Goal: Transaction & Acquisition: Purchase product/service

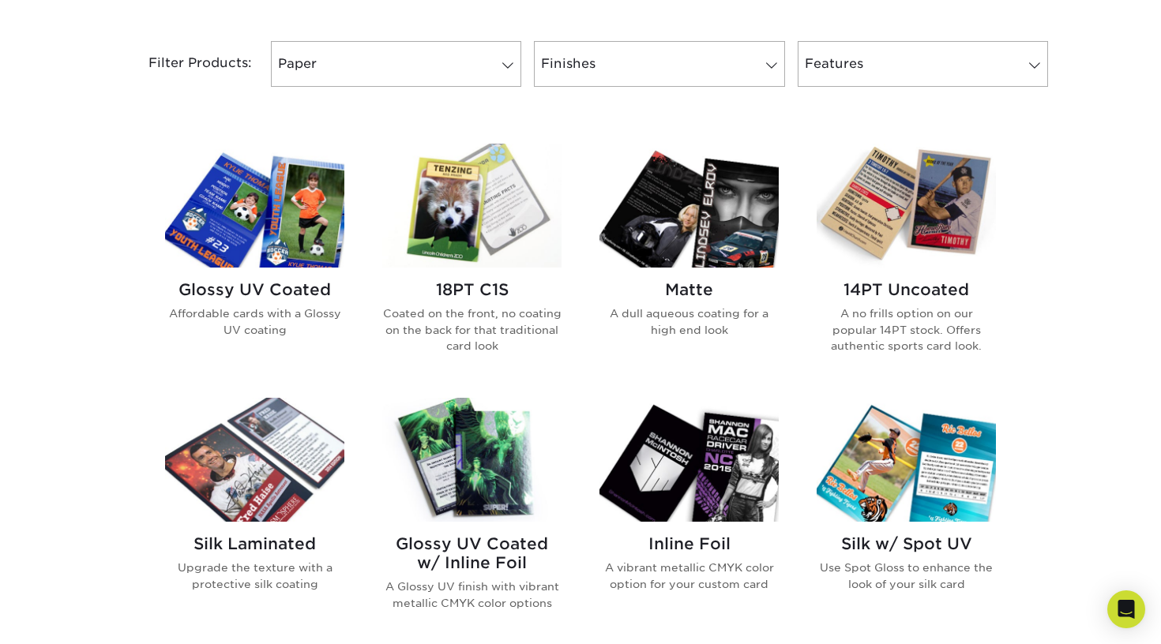
scroll to position [664, 0]
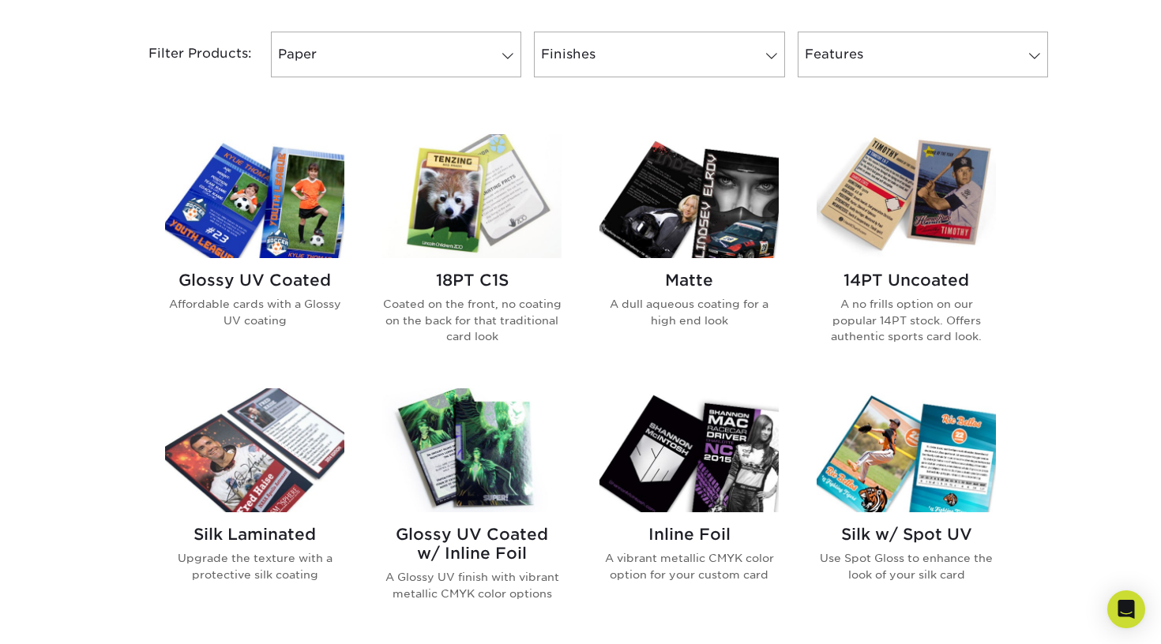
click at [885, 215] on img at bounding box center [906, 196] width 179 height 124
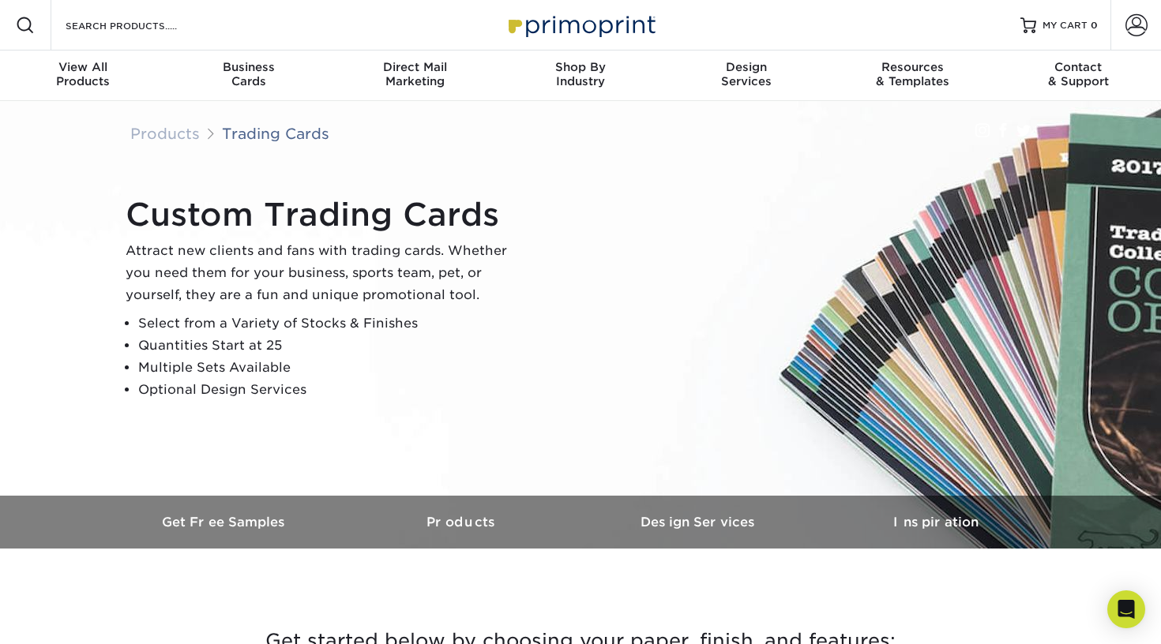
scroll to position [0, 0]
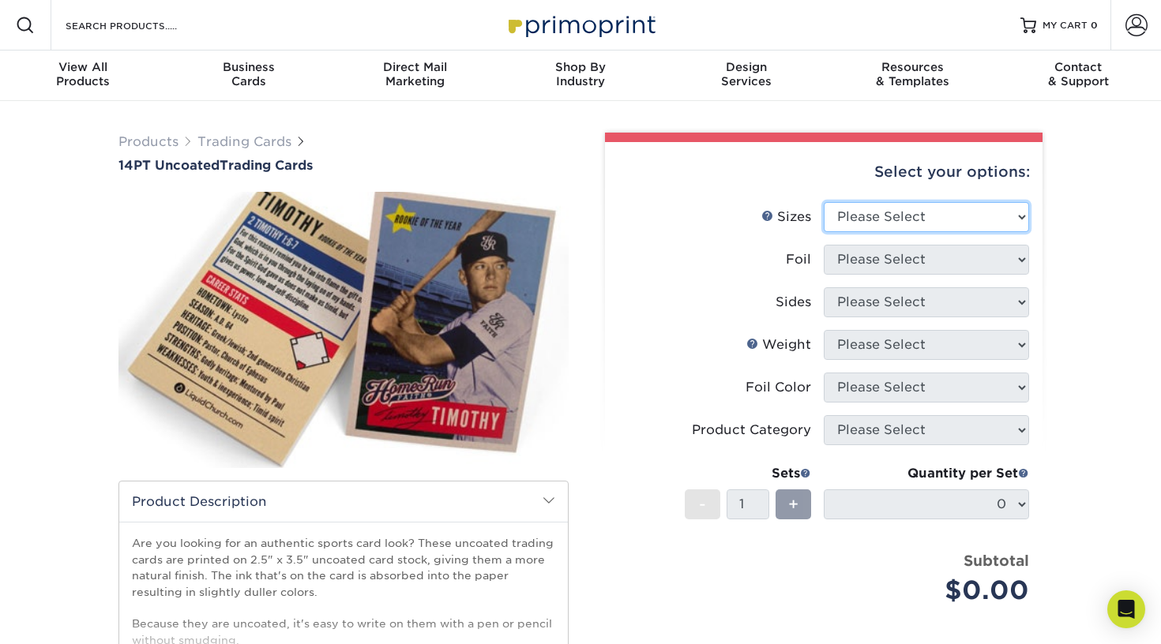
select select "2.50x3.50"
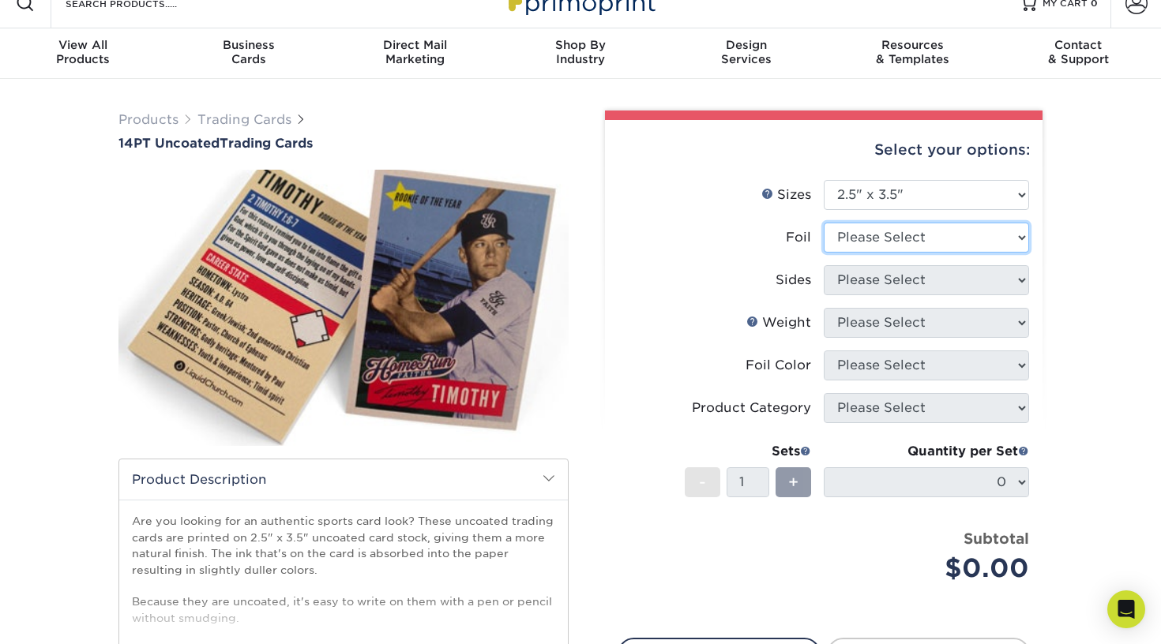
scroll to position [25, 0]
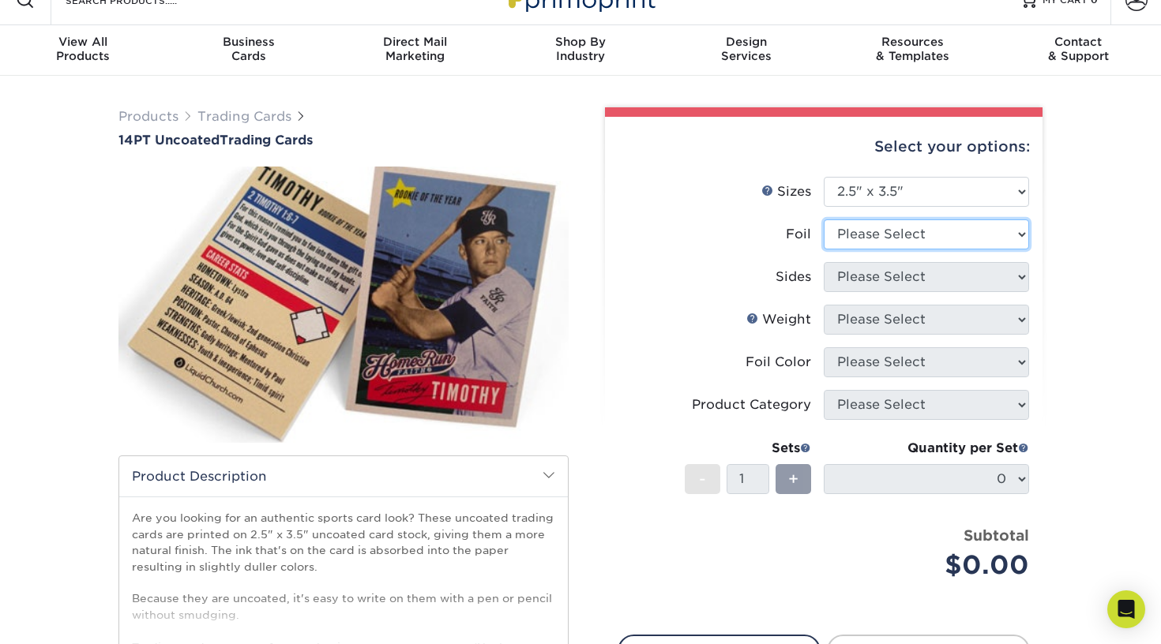
select select "1"
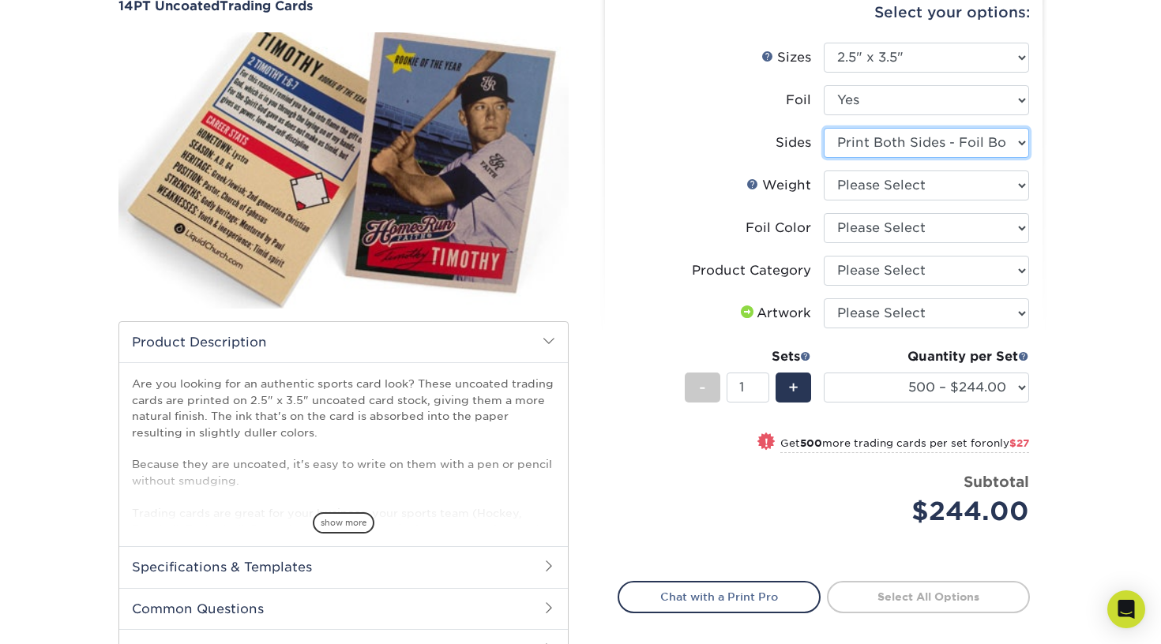
scroll to position [156, 0]
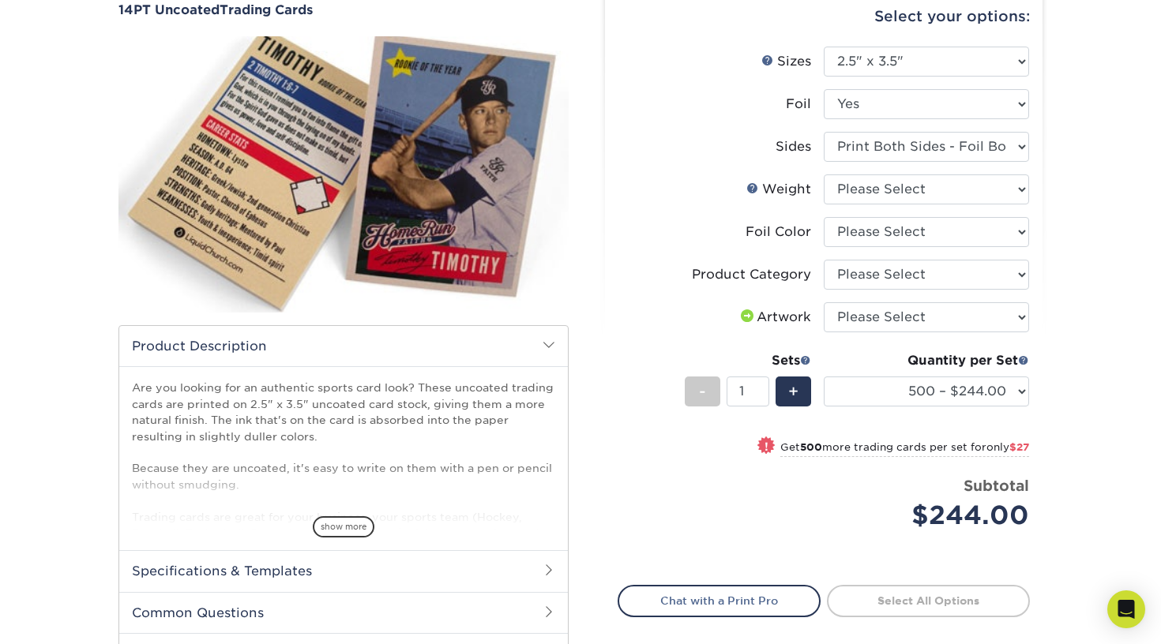
click at [909, 164] on li "Sides Please Select Print Both Sides - Foil Both Sides Print Both Sides - Foil …" at bounding box center [823, 153] width 411 height 43
select select "-1"
select select
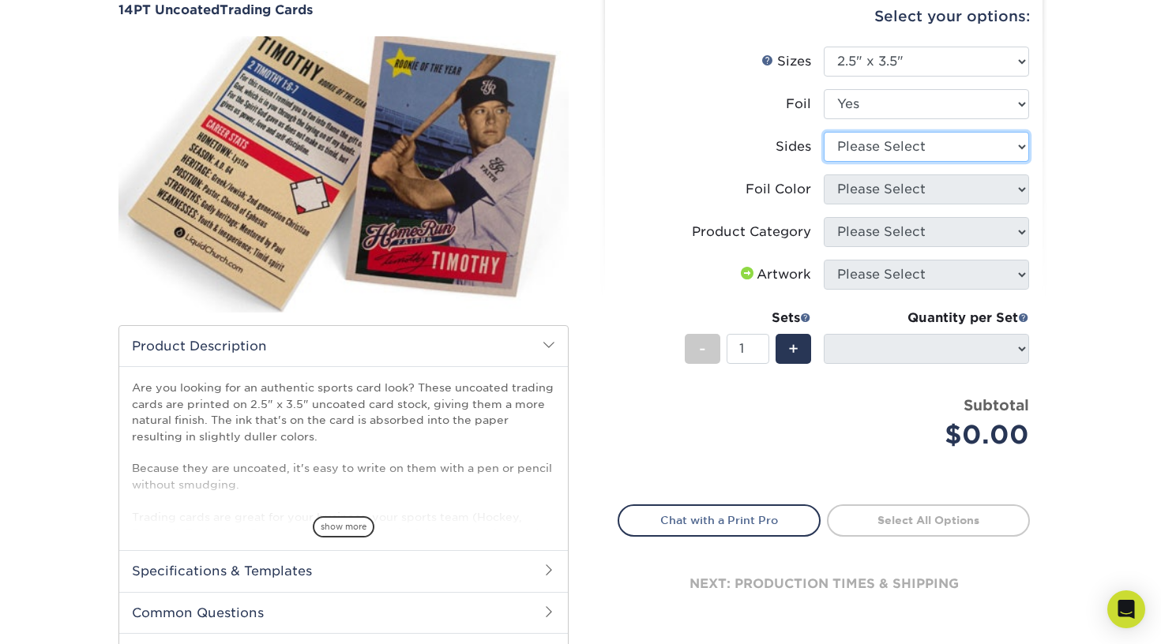
select select "e9e9dfb3-fba1-4d60-972c-fd9ca5904d33"
select select "-1"
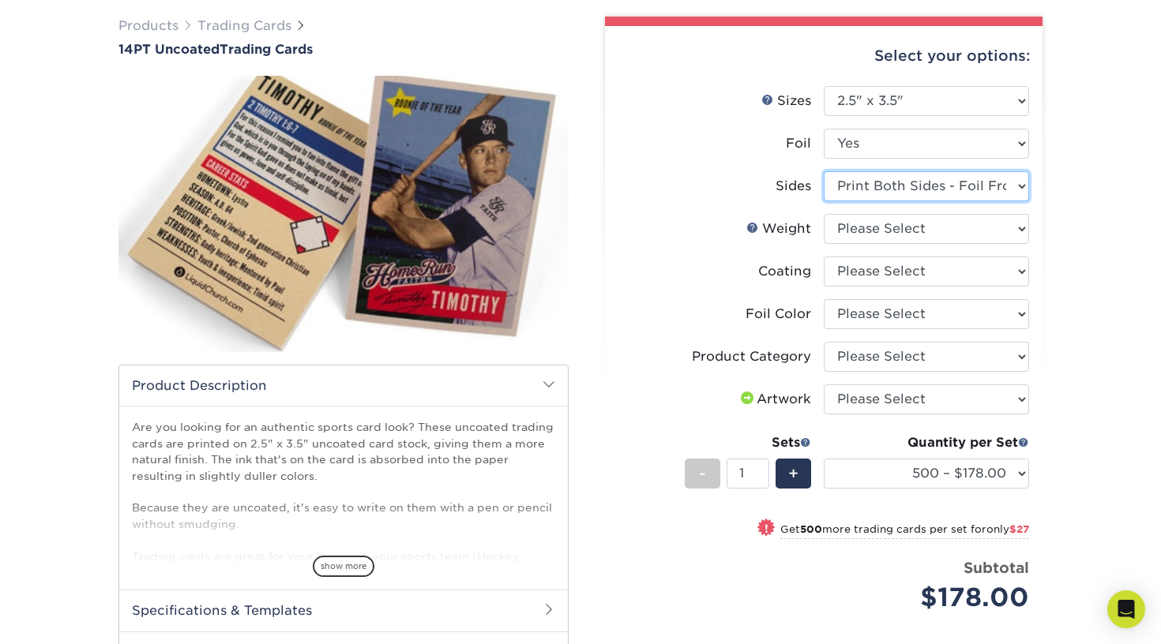
scroll to position [113, 0]
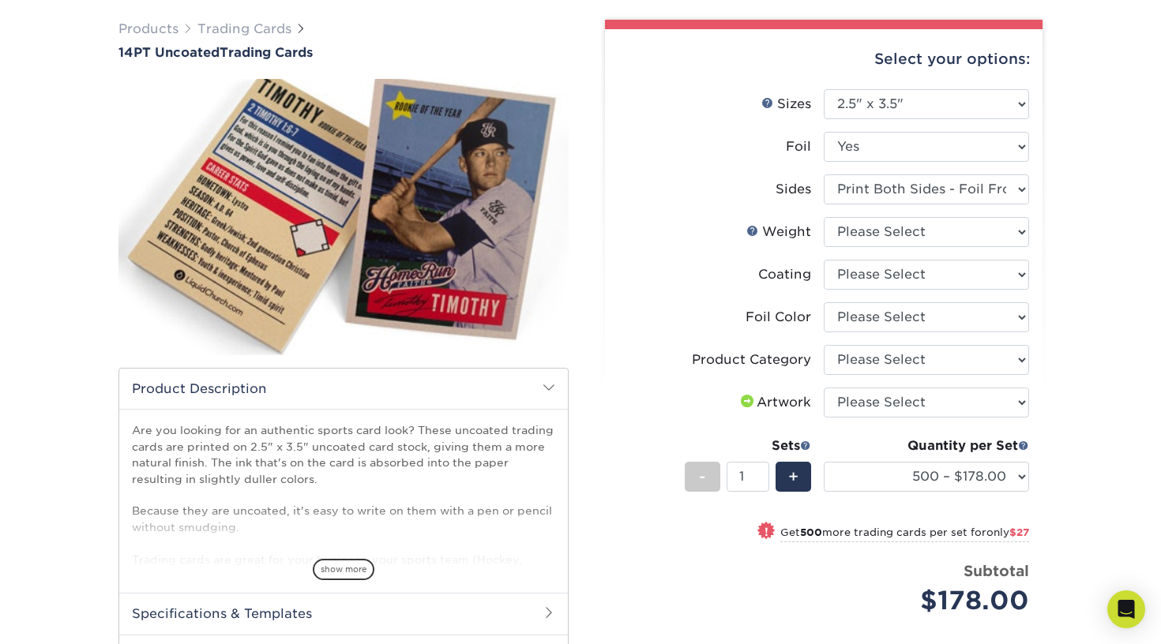
click at [890, 172] on li "Foil Please Select Yes No" at bounding box center [823, 153] width 411 height 43
select select "e9e9dfb3-fba1-4d60-972c-fd9ca5904d33"
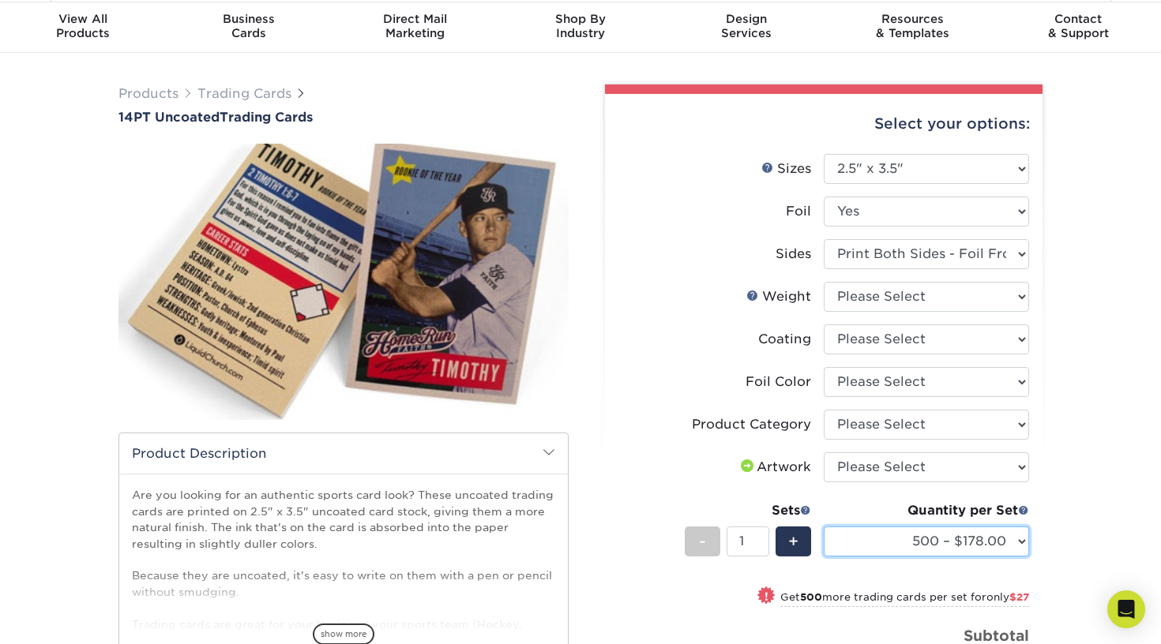
scroll to position [40, 0]
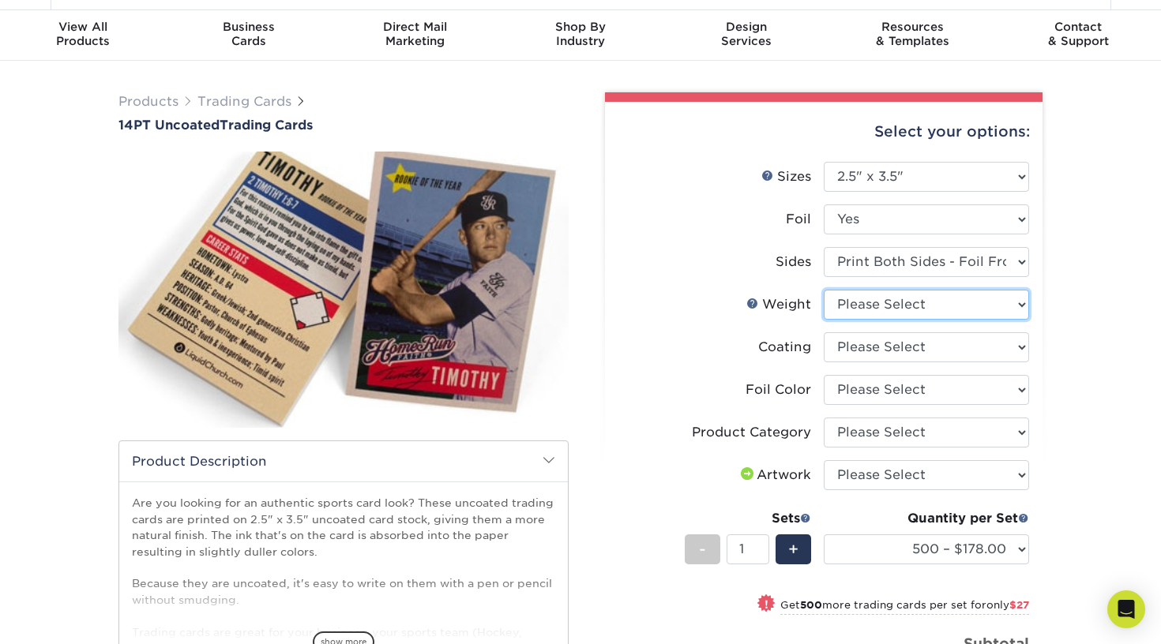
select select "14PT Uncoated"
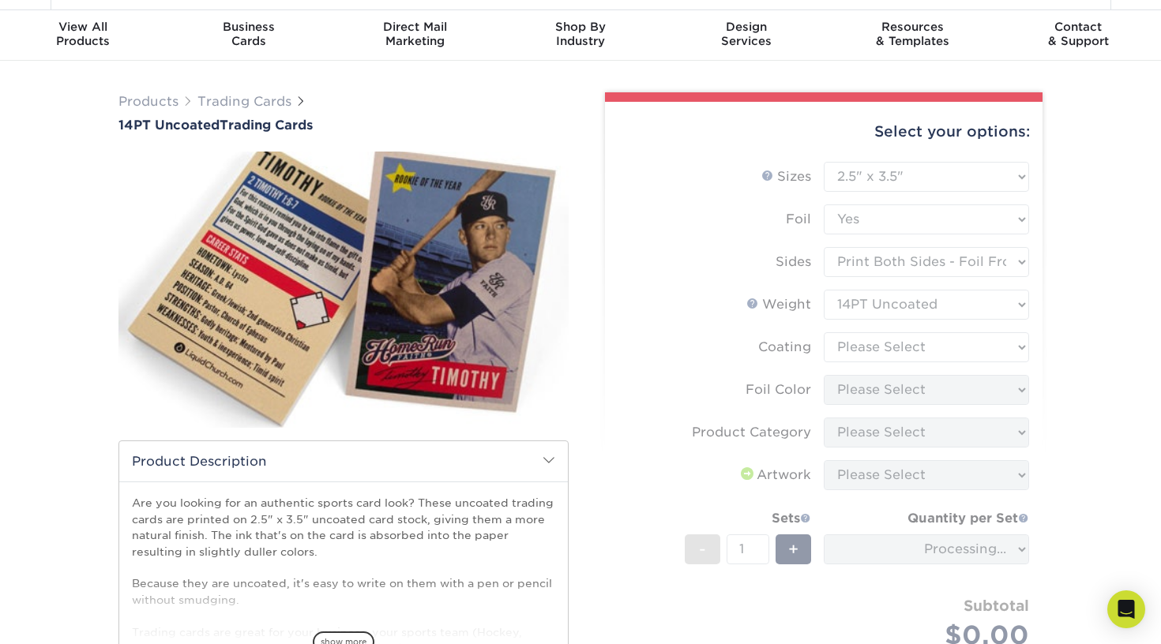
click at [885, 335] on form "Sizes Help Sizes Please Select 2.5" x 3.5" Foil Please Select Yes No -" at bounding box center [824, 424] width 412 height 525
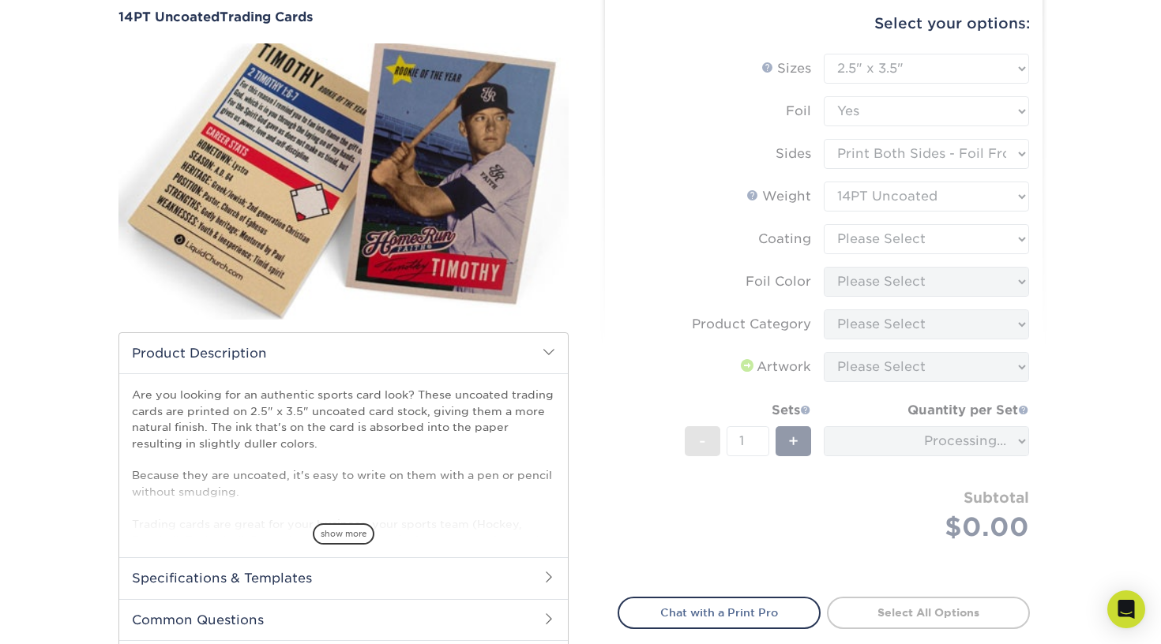
scroll to position [160, 0]
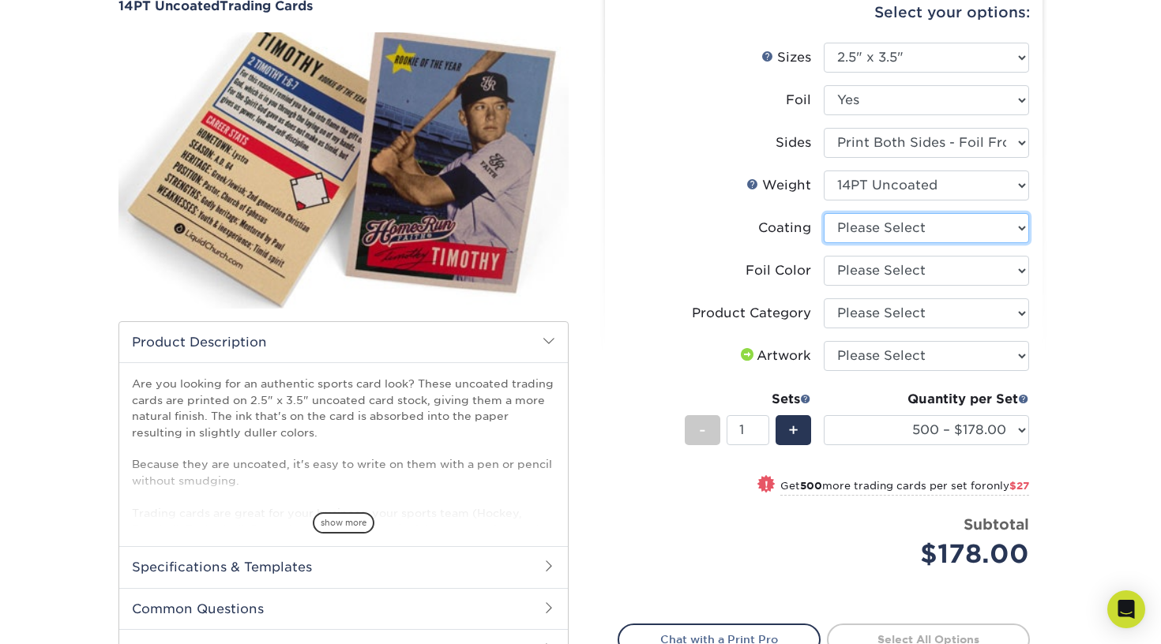
select select "3e7618de-abca-4bda-9f97-8b9129e913d8"
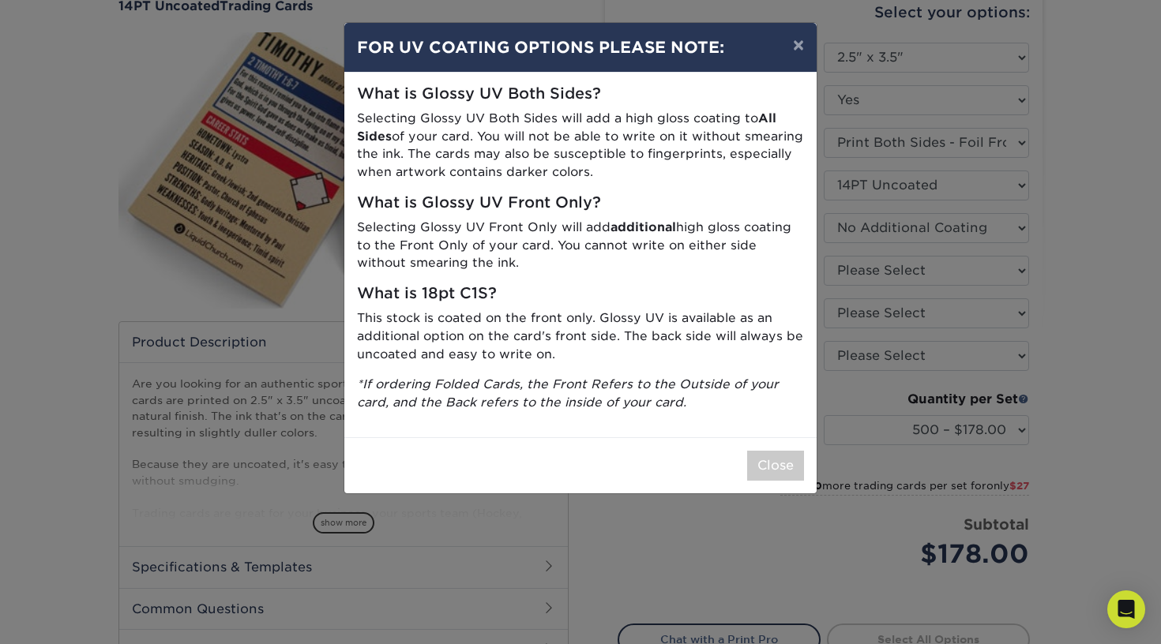
drag, startPoint x: 562, startPoint y: 160, endPoint x: 585, endPoint y: 165, distance: 24.2
click at [566, 161] on p "Selecting Glossy UV Both Sides will add a high gloss coating to All Sides of yo…" at bounding box center [580, 146] width 447 height 72
click at [803, 43] on button "×" at bounding box center [798, 45] width 36 height 44
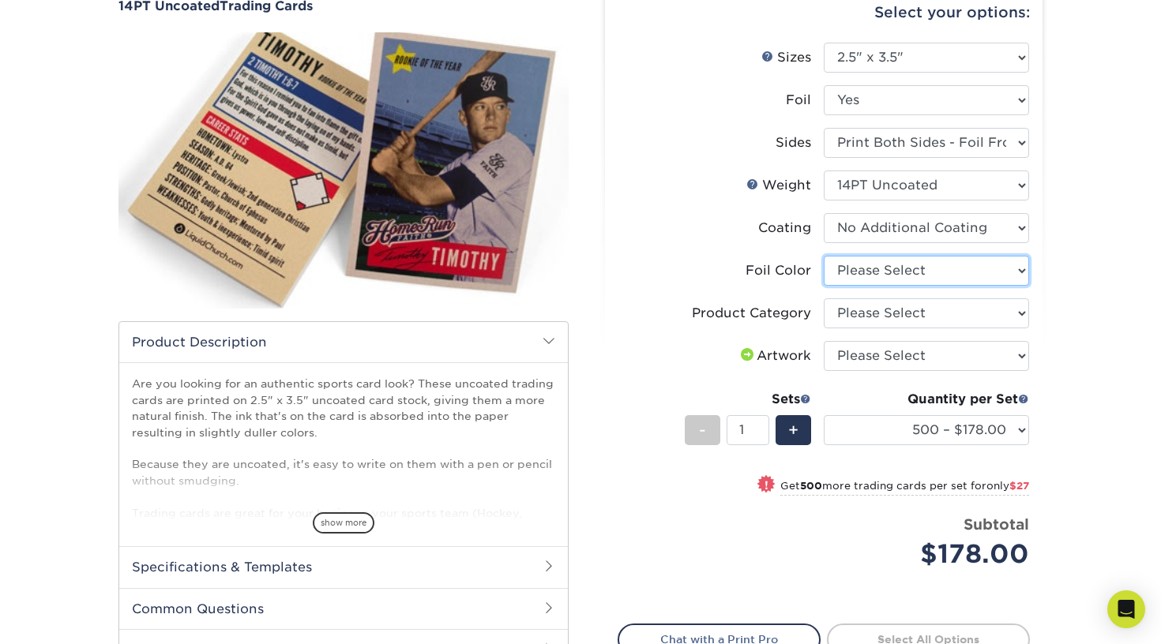
select select "acffa4a5-22f9-4585-ba3f-0adaa54b8c85"
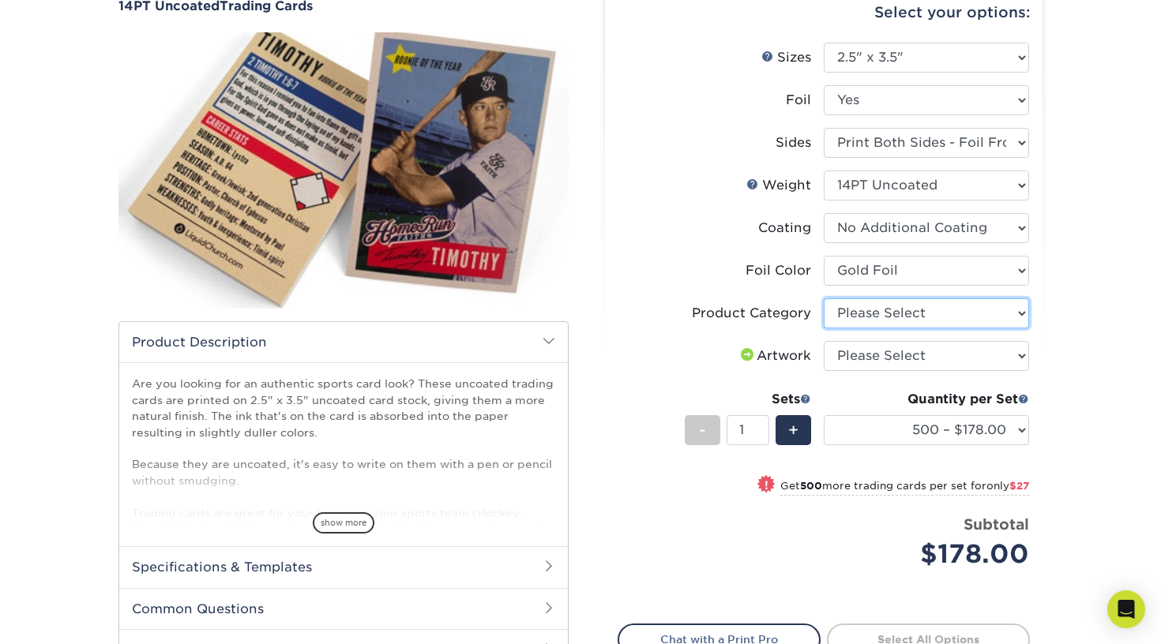
select select "c2f9bce9-36c2-409d-b101-c29d9d031e18"
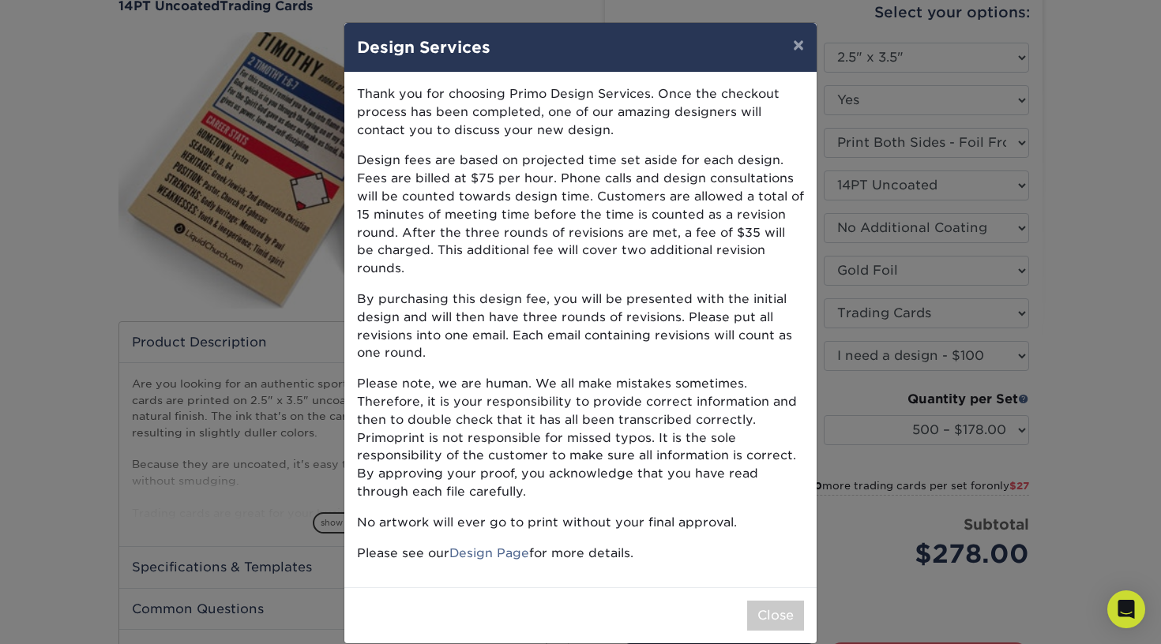
click at [774, 602] on div "Close" at bounding box center [580, 616] width 472 height 56
click at [759, 601] on button "Close" at bounding box center [775, 616] width 57 height 30
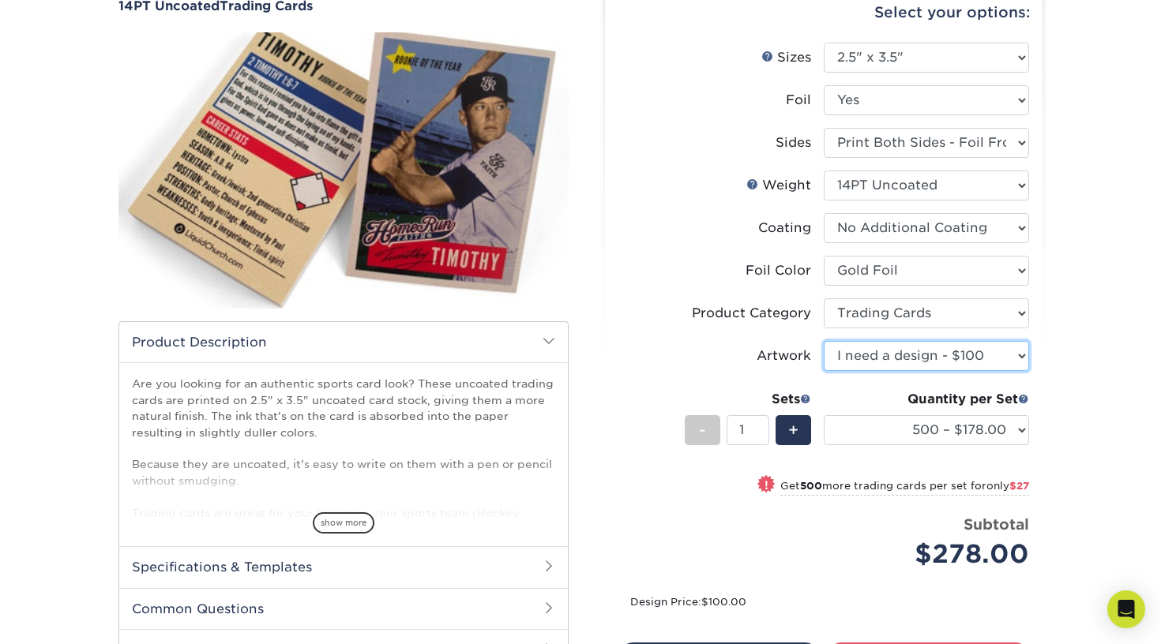
select select "upload"
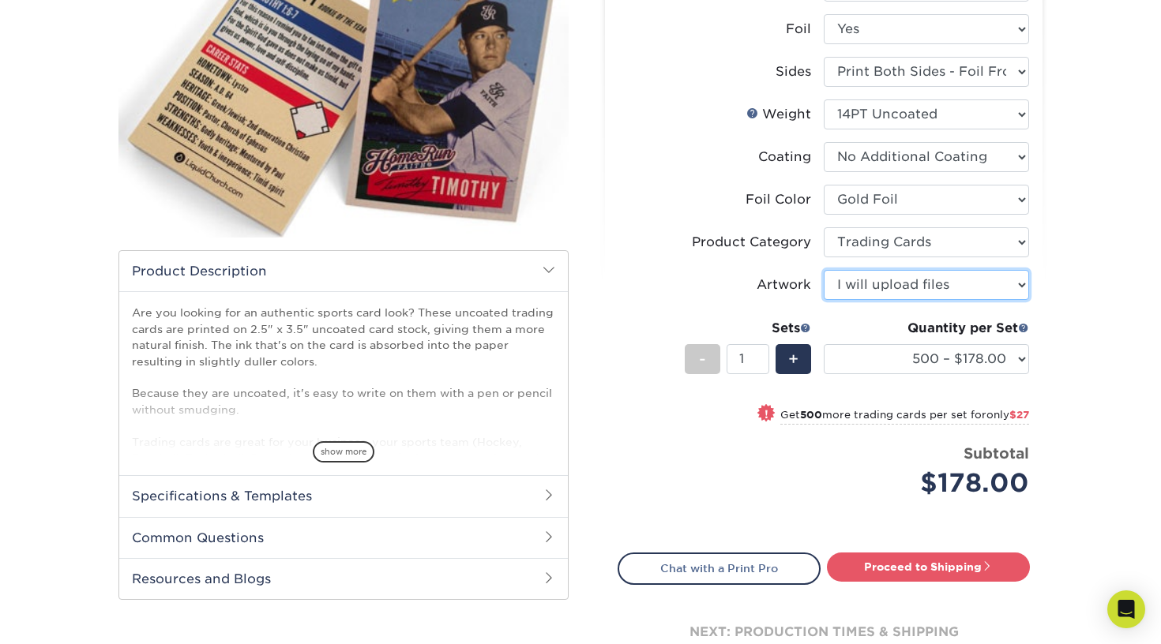
scroll to position [245, 0]
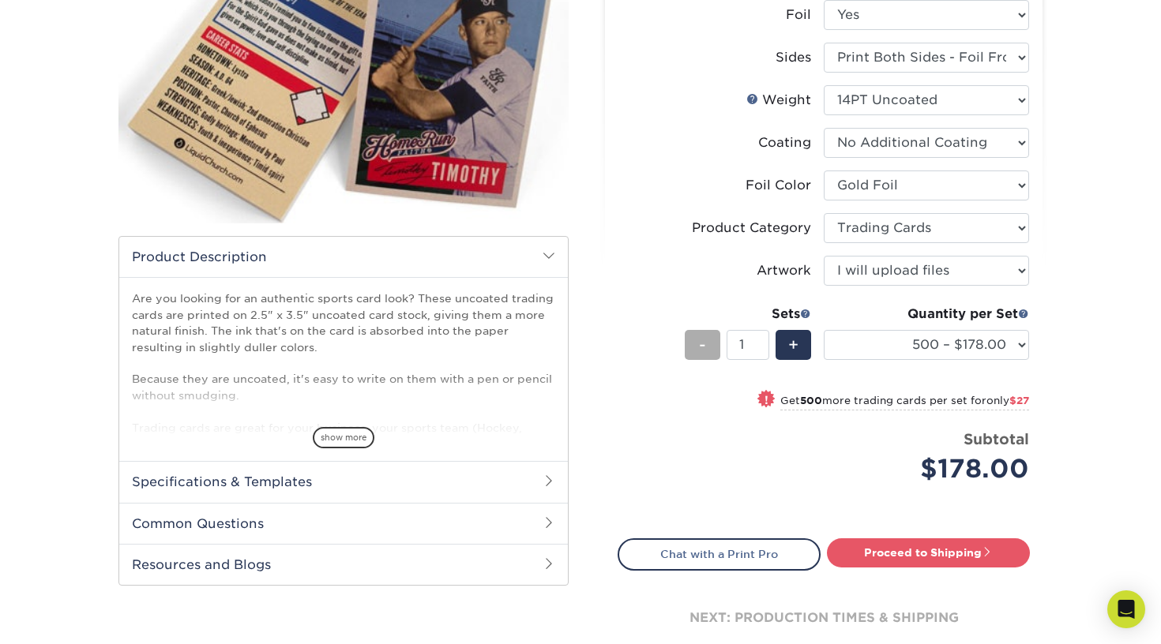
click at [711, 351] on div "-" at bounding box center [703, 345] width 36 height 30
click at [708, 352] on div "-" at bounding box center [703, 345] width 36 height 30
click at [787, 338] on div "+" at bounding box center [794, 345] width 36 height 30
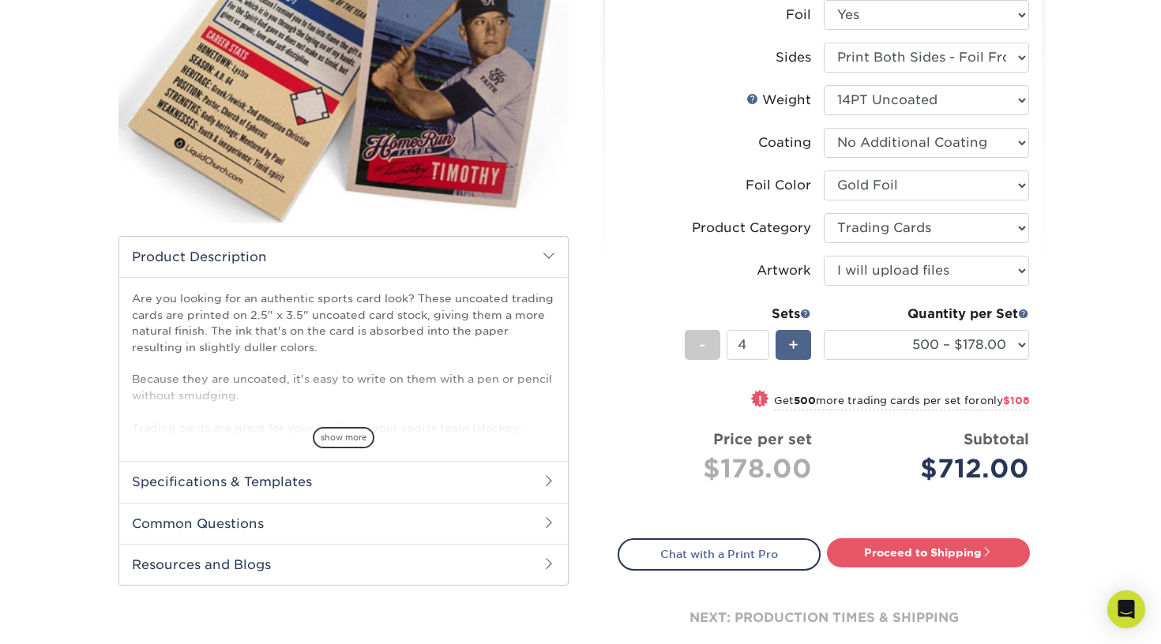
click at [787, 338] on div "+" at bounding box center [794, 345] width 36 height 30
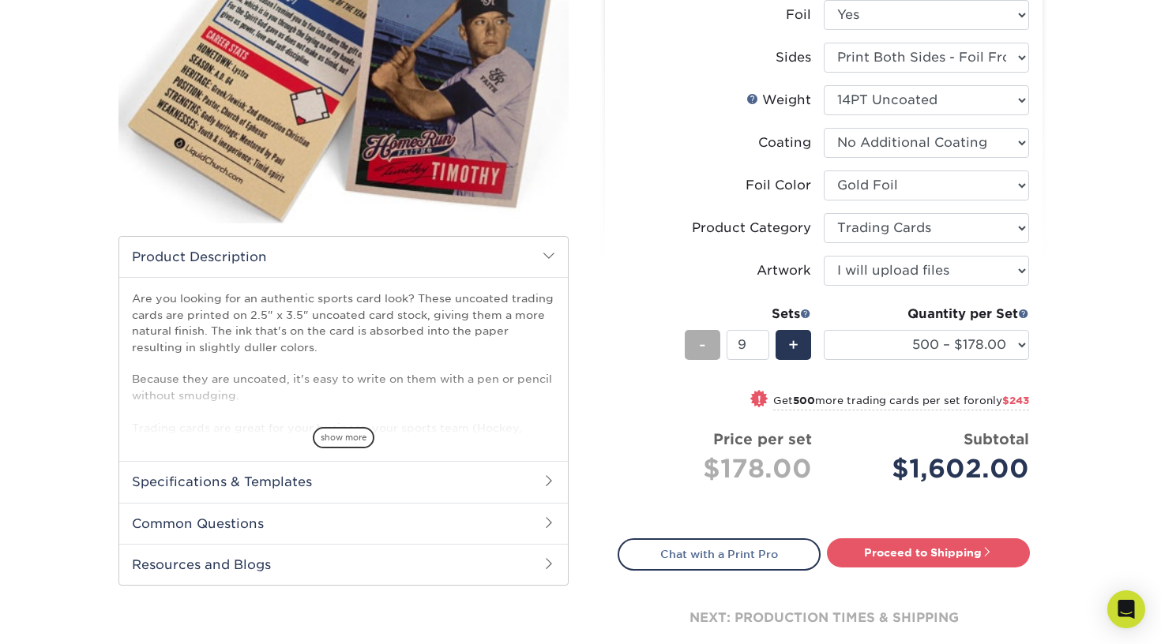
click at [711, 346] on div "-" at bounding box center [703, 345] width 36 height 30
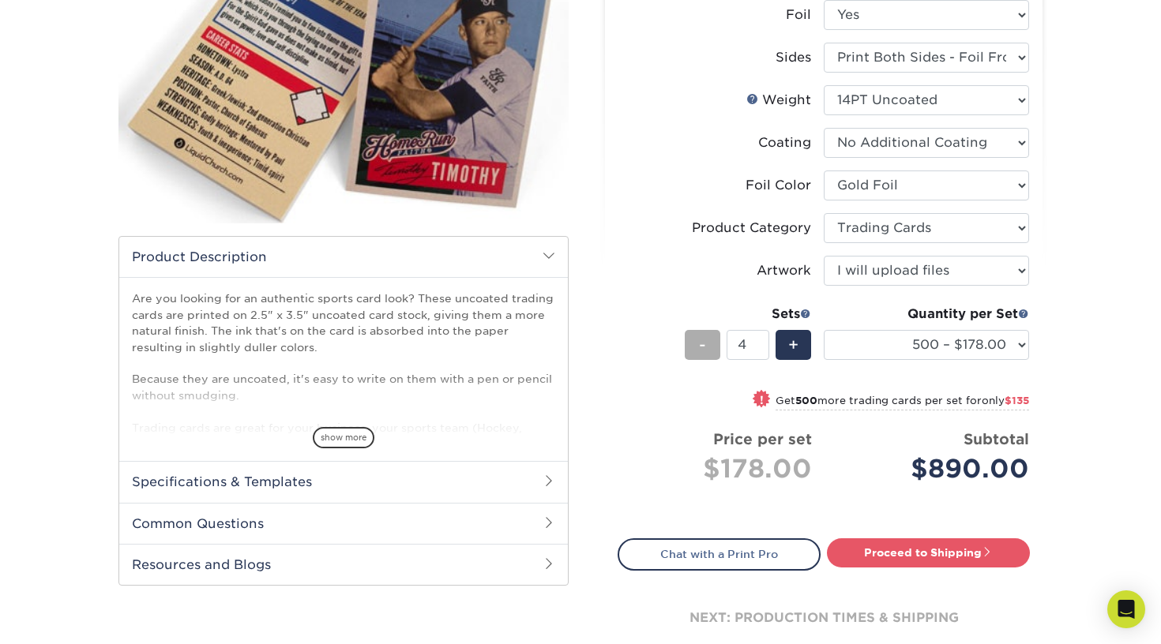
click at [711, 346] on div "-" at bounding box center [703, 345] width 36 height 30
type input "1"
click at [711, 346] on div "-" at bounding box center [703, 345] width 36 height 30
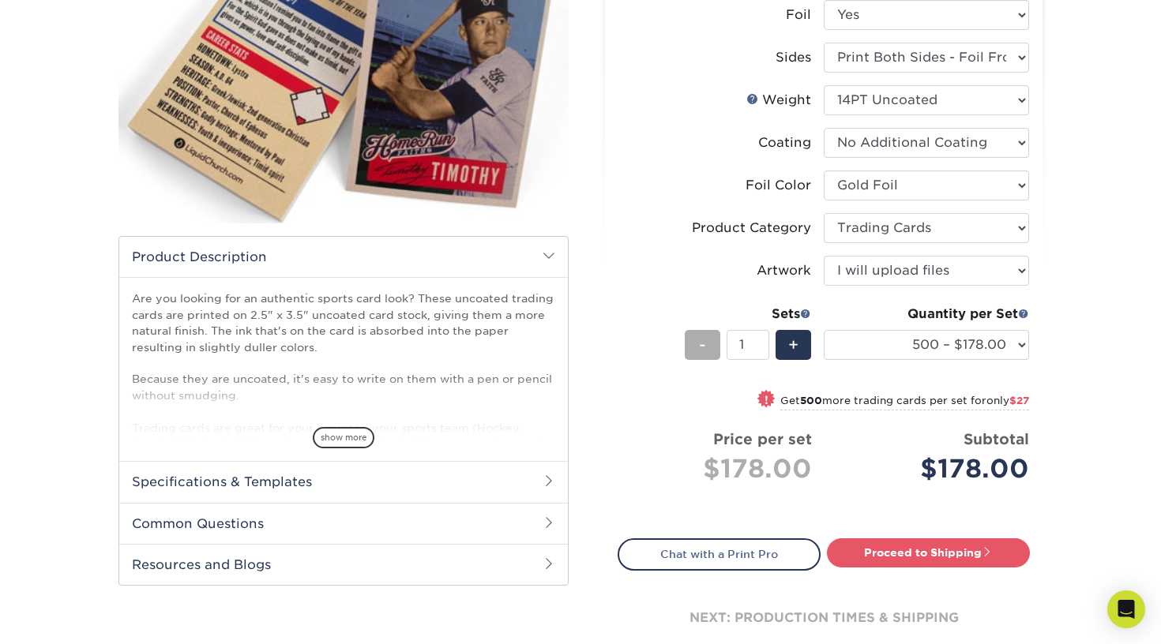
click at [711, 346] on div "-" at bounding box center [703, 345] width 36 height 30
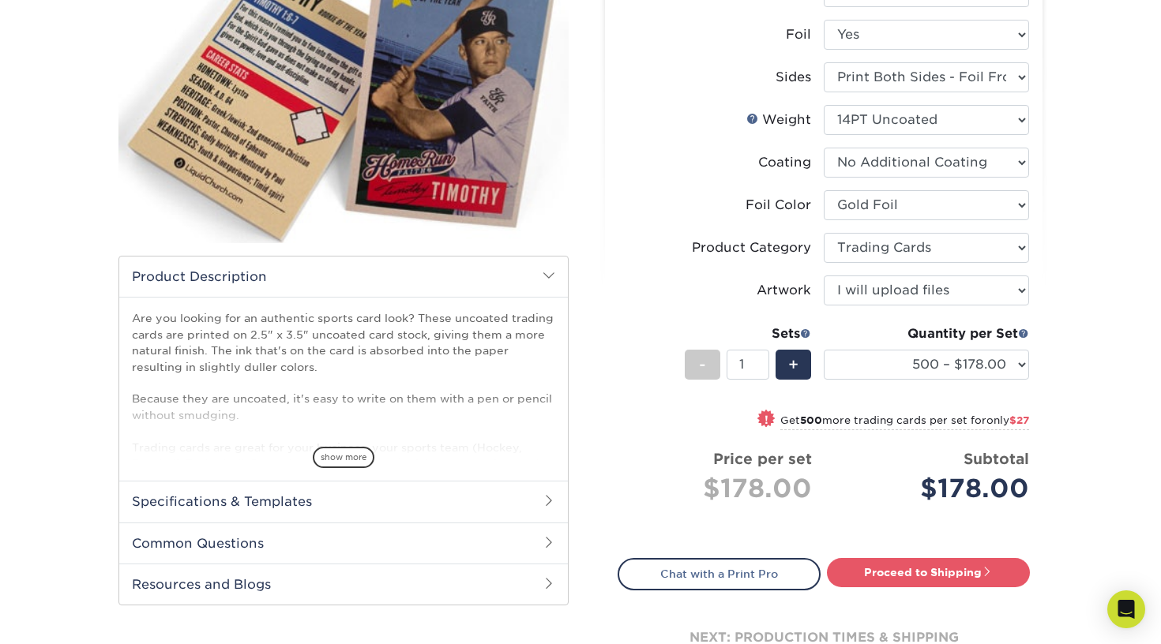
scroll to position [227, 0]
